Goal: Task Accomplishment & Management: Manage account settings

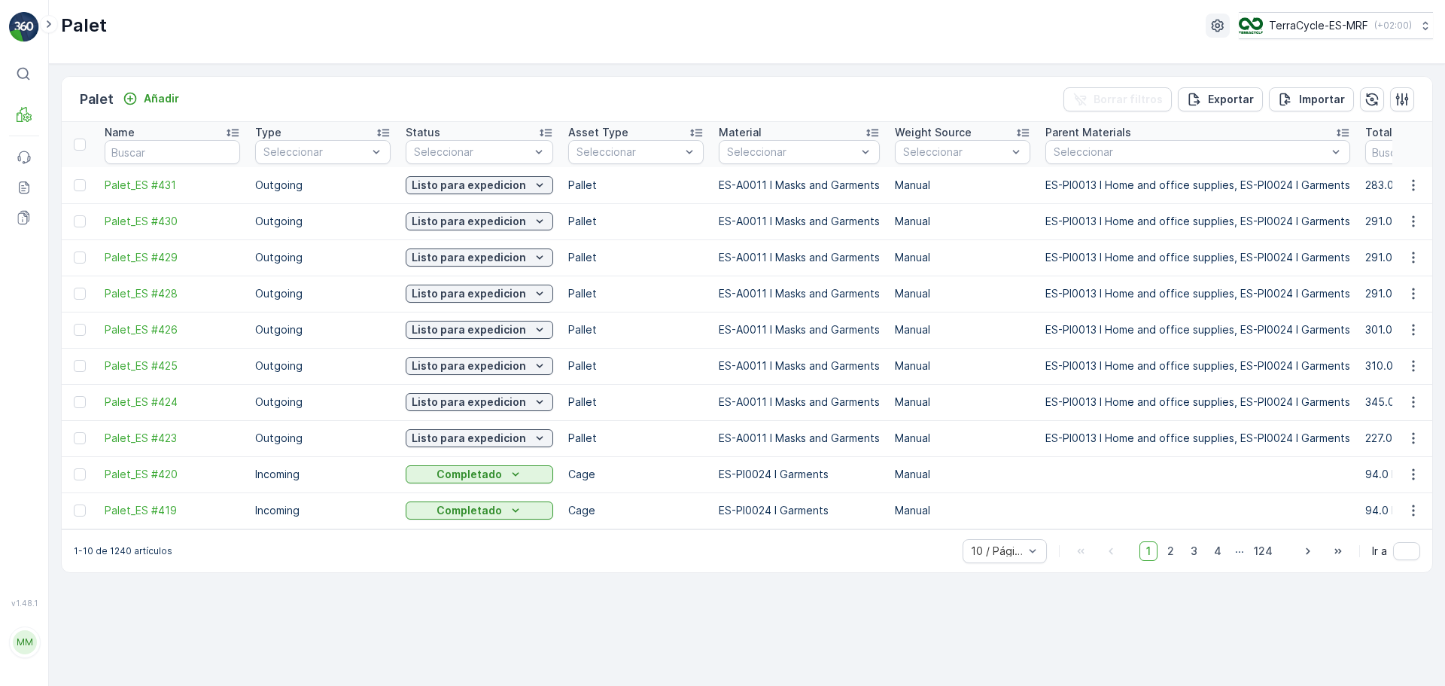
click at [1210, 20] on icon "button" at bounding box center [1217, 25] width 15 height 15
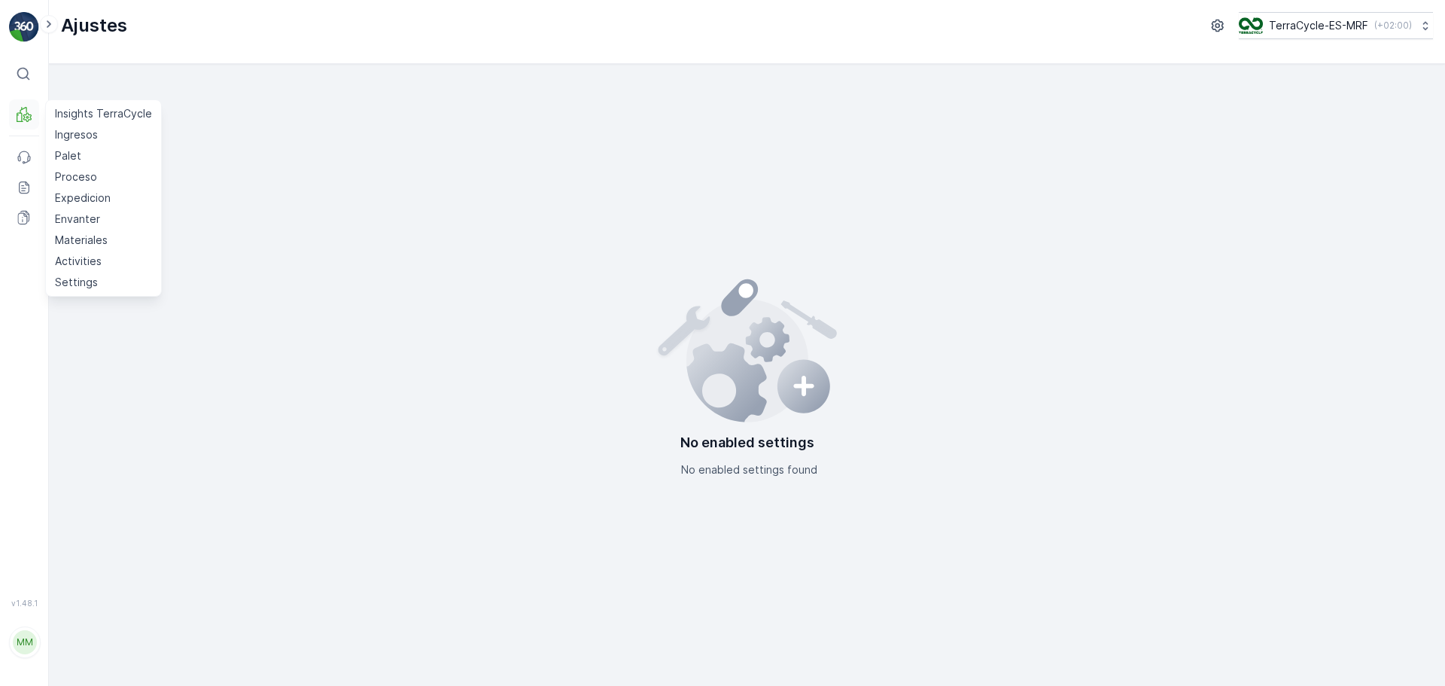
click at [32, 117] on button "MRF" at bounding box center [24, 114] width 30 height 30
click at [61, 280] on p "Settings" at bounding box center [76, 282] width 43 height 15
click at [86, 282] on p "Settings" at bounding box center [76, 282] width 43 height 15
click at [83, 280] on p "Settings" at bounding box center [76, 282] width 43 height 15
click at [399, 273] on div "No enabled settings No enabled settings found" at bounding box center [747, 375] width 1372 height 598
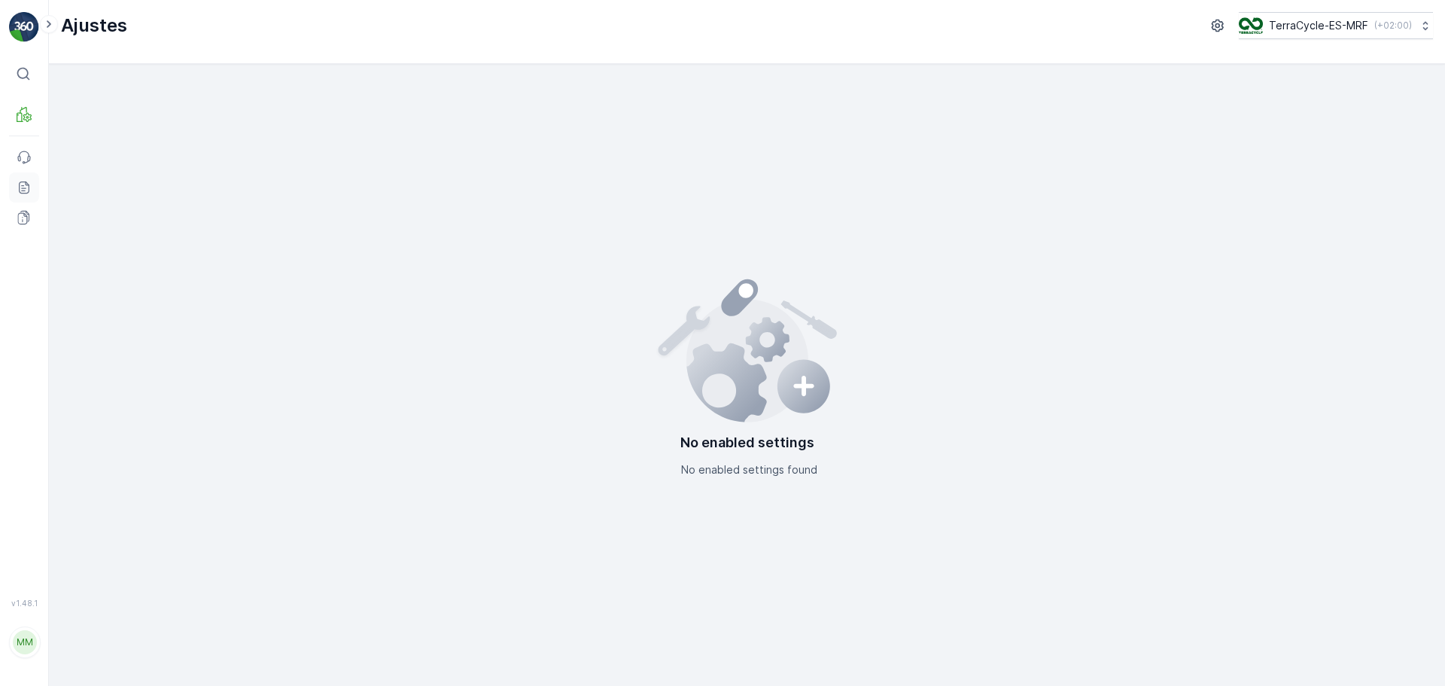
click at [29, 187] on icon at bounding box center [24, 187] width 15 height 15
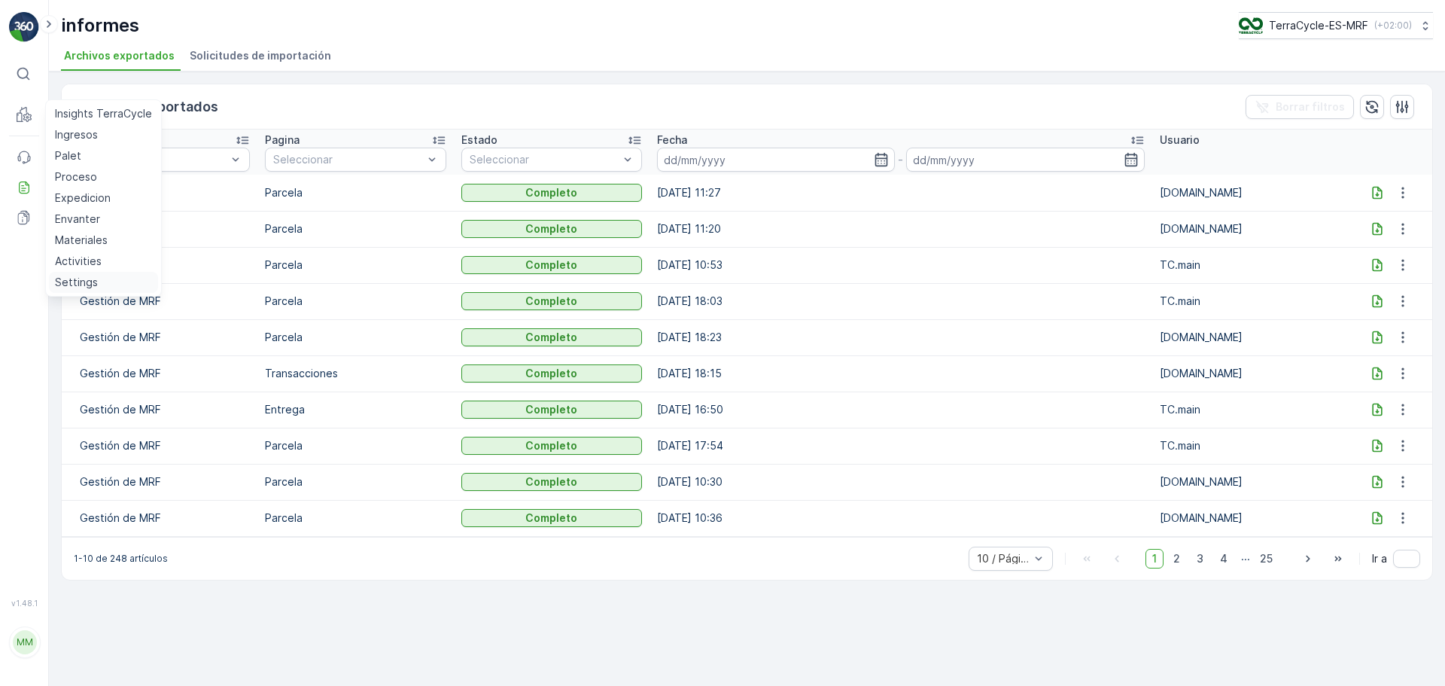
click at [79, 279] on p "Settings" at bounding box center [76, 282] width 43 height 15
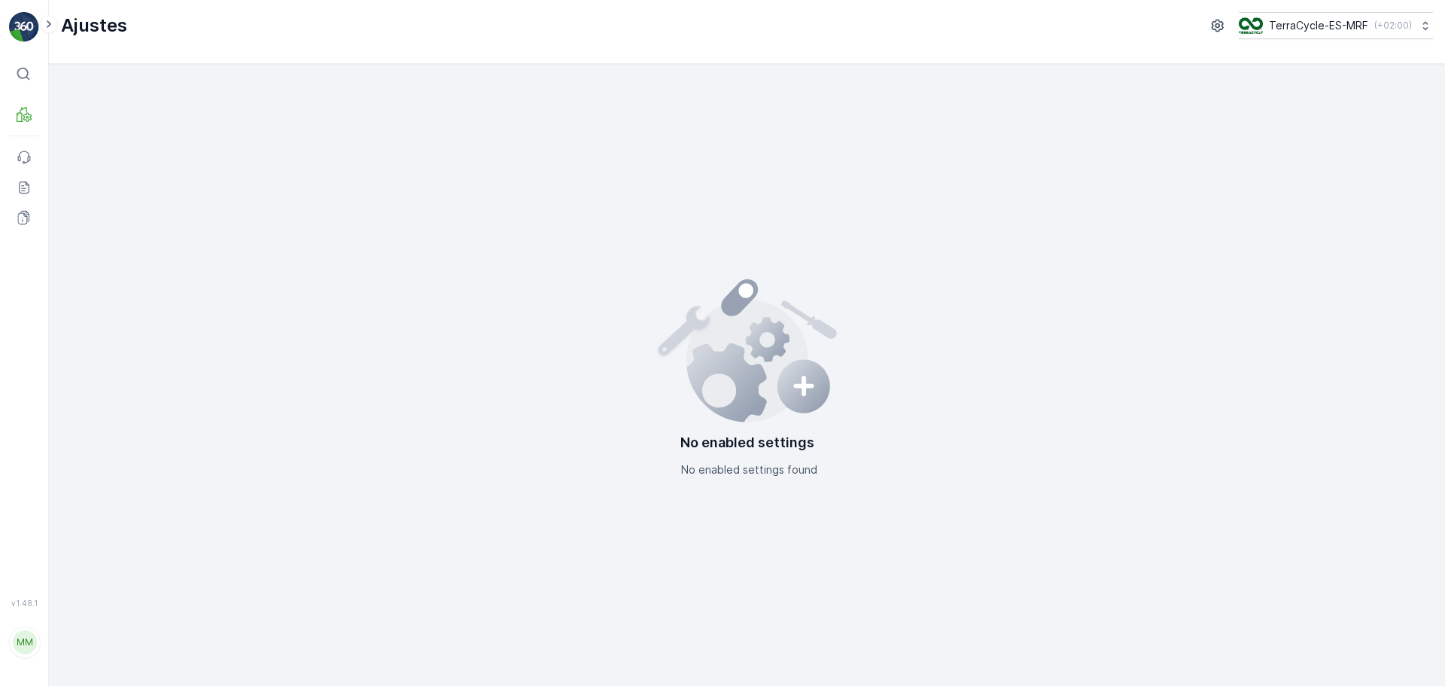
click at [731, 440] on p "No enabled settings" at bounding box center [748, 442] width 134 height 21
click at [1211, 24] on icon "button" at bounding box center [1217, 26] width 12 height 13
click at [84, 28] on p "Ajustes" at bounding box center [94, 26] width 66 height 24
click at [44, 24] on icon at bounding box center [49, 24] width 17 height 18
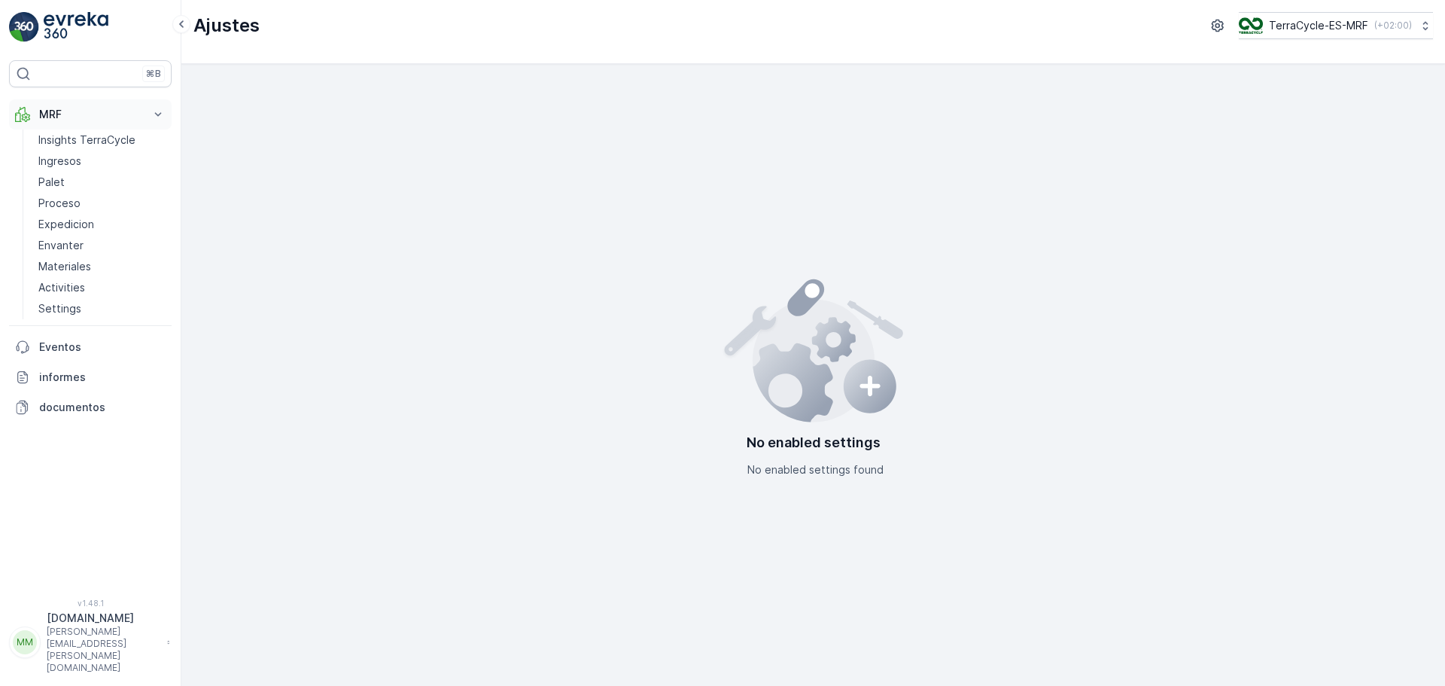
click at [139, 114] on p "MRF" at bounding box center [90, 114] width 102 height 15
click at [51, 111] on p "MRF" at bounding box center [90, 114] width 102 height 15
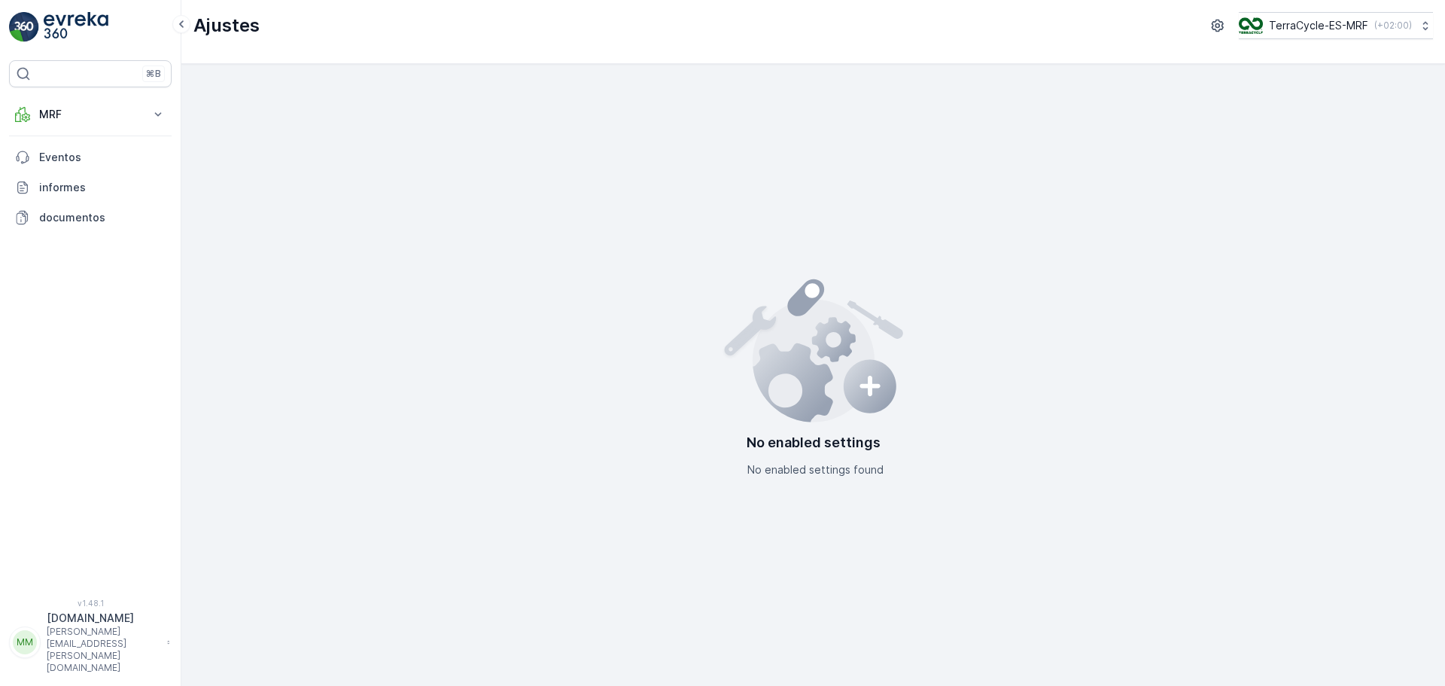
click at [49, 26] on img at bounding box center [76, 27] width 65 height 30
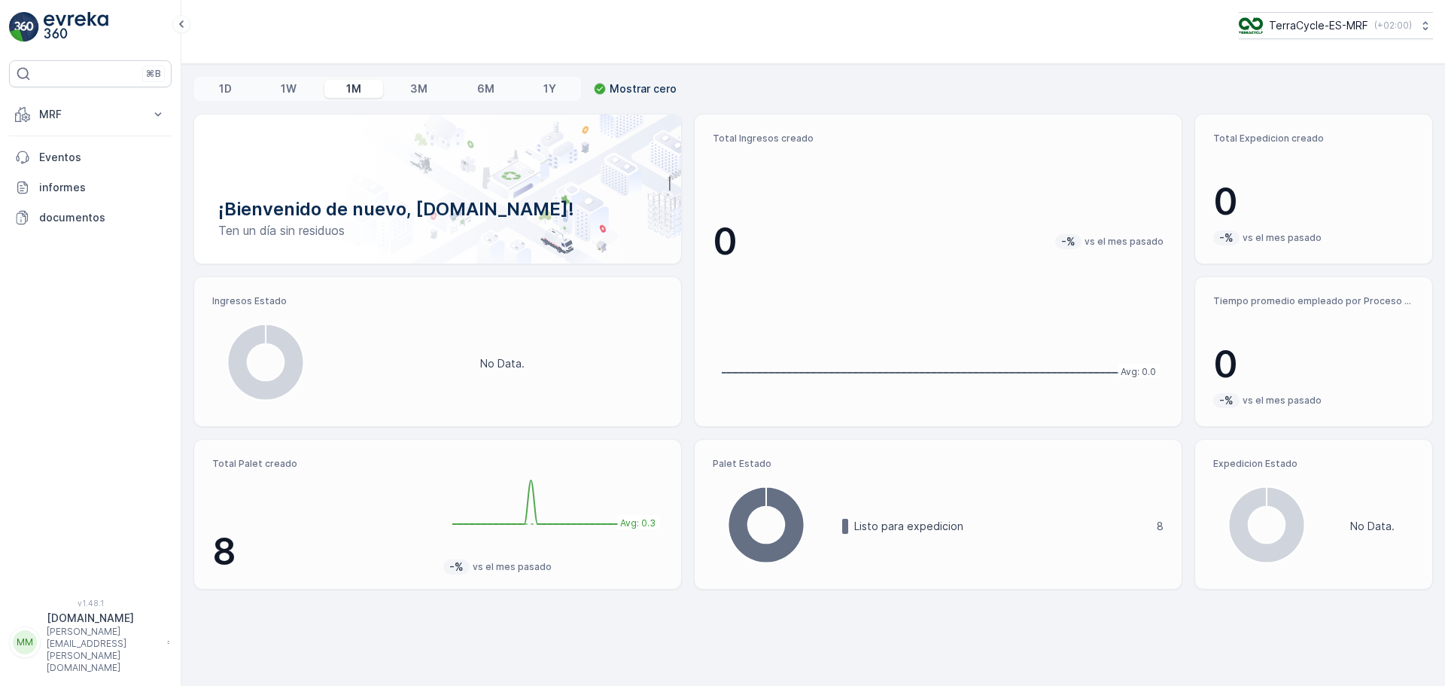
click at [66, 626] on p "[DOMAIN_NAME]" at bounding box center [103, 617] width 113 height 15
click at [105, 519] on span "[MEDICAL_DATA] la contraseña" at bounding box center [98, 526] width 129 height 30
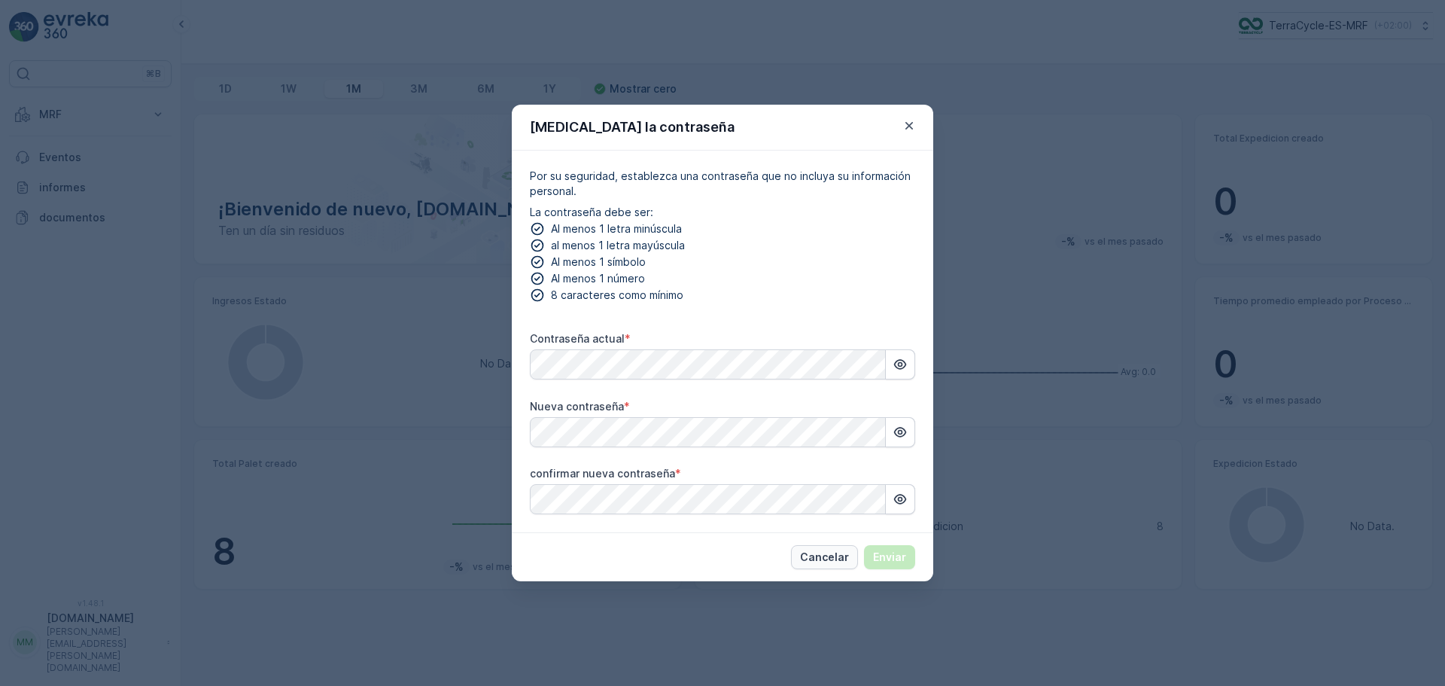
click at [835, 553] on p "Cancelar" at bounding box center [824, 557] width 49 height 15
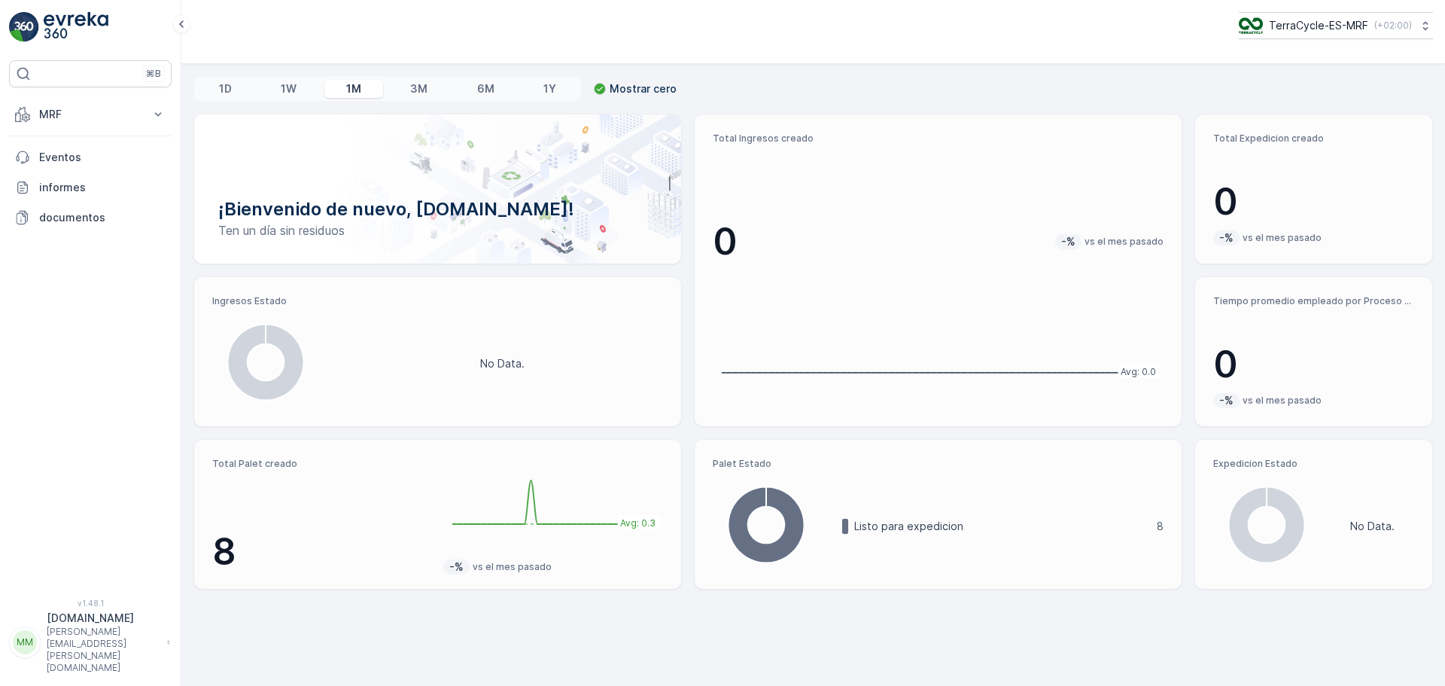
click at [28, 654] on div "MM" at bounding box center [25, 642] width 24 height 24
click at [109, 495] on span "Actualización del perfil" at bounding box center [93, 497] width 115 height 15
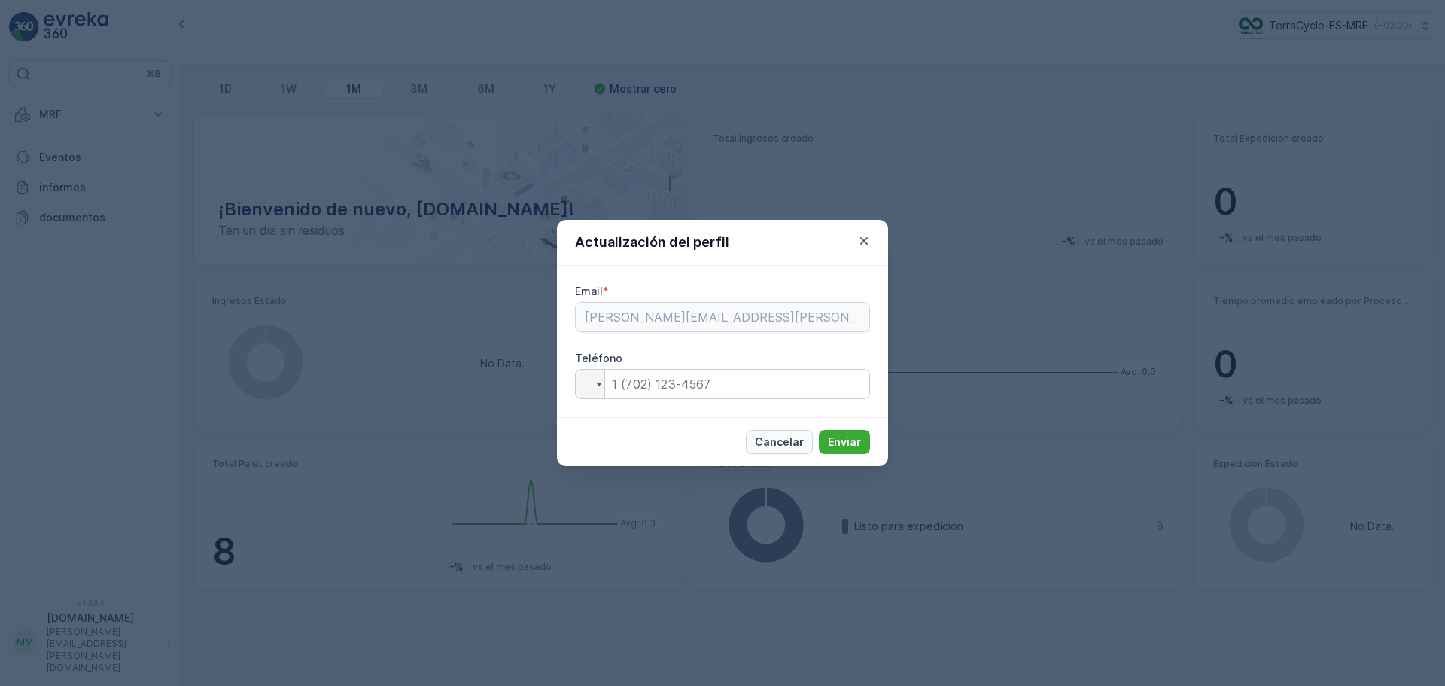
click at [793, 437] on p "Cancelar" at bounding box center [779, 441] width 49 height 15
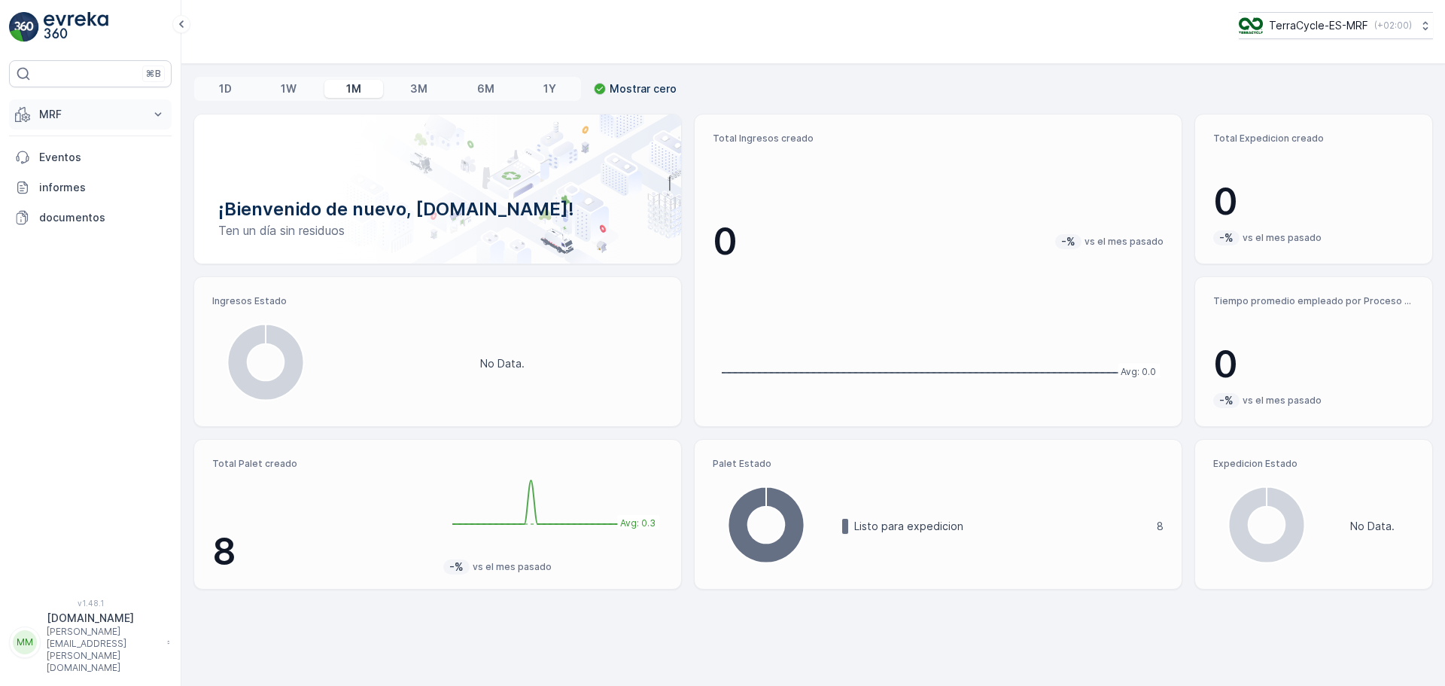
click at [157, 114] on icon at bounding box center [158, 114] width 7 height 4
click at [101, 681] on div "⌘B MRF Insights TerraCycle Ingresos Palet Proceso Expedicion Envanter Materiale…" at bounding box center [90, 343] width 181 height 686
click at [105, 665] on p "[PERSON_NAME][EMAIL_ADDRESS][PERSON_NAME][DOMAIN_NAME]" at bounding box center [103, 650] width 113 height 48
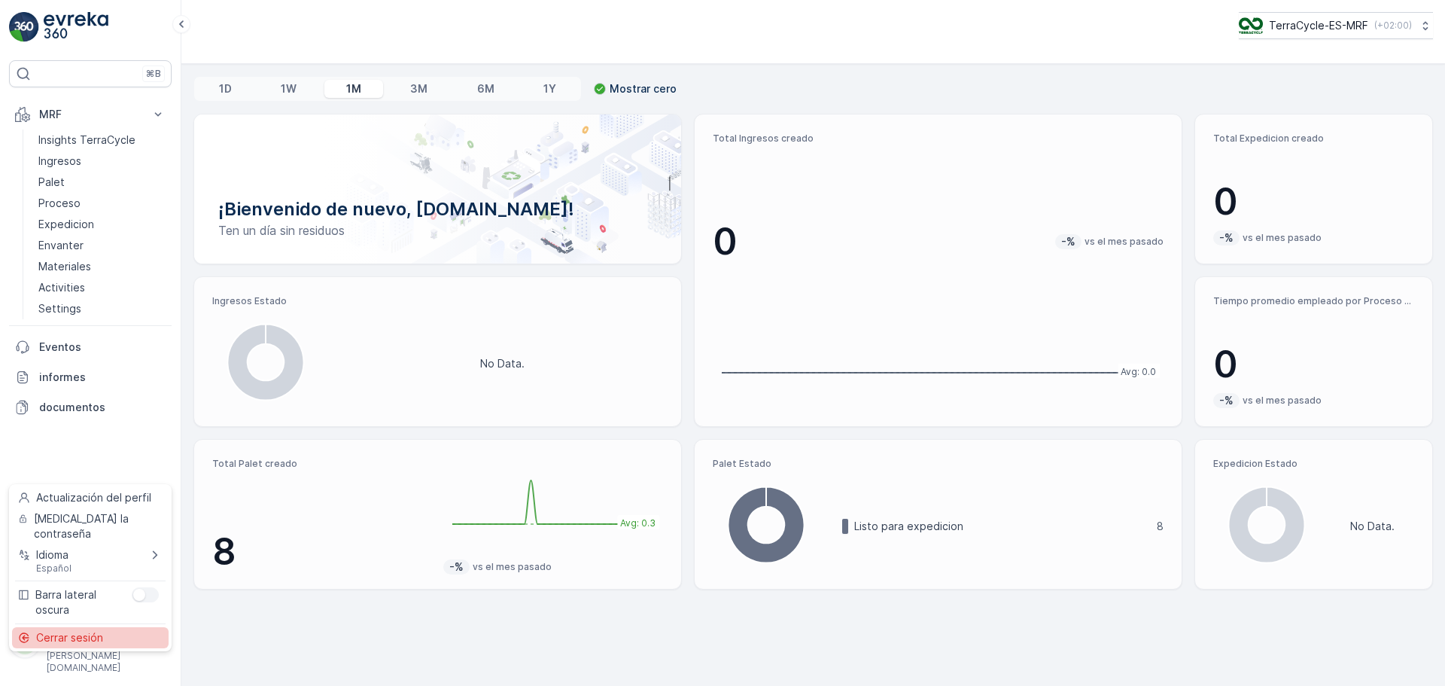
click at [99, 630] on span "Cerrar sesión" at bounding box center [69, 637] width 67 height 15
